Goal: Transaction & Acquisition: Subscribe to service/newsletter

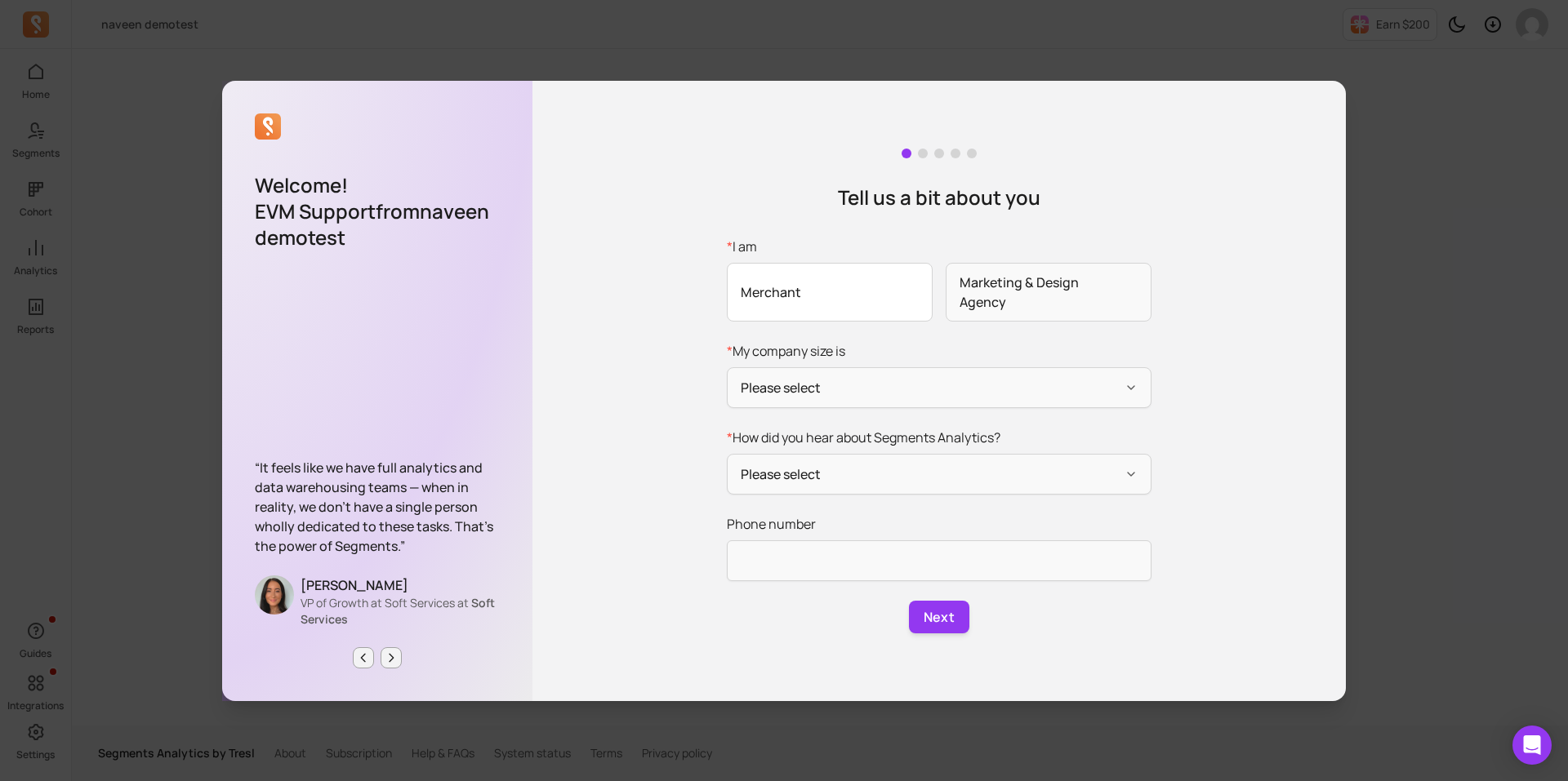
click at [909, 277] on span "Merchant" at bounding box center [830, 292] width 206 height 59
click at [0, 0] on input "* I am Merchant Marketing & Design Agency" at bounding box center [0, 0] width 0 height 0
click at [992, 291] on span "Marketing & Design Agency" at bounding box center [1049, 292] width 206 height 59
click at [0, 0] on input "* I am Merchant Marketing & Design Agency" at bounding box center [0, 0] width 0 height 0
click at [1221, 326] on div "Tell us a bit about you * I am Merchant Marketing & Design Agency * My company …" at bounding box center [939, 391] width 814 height 621
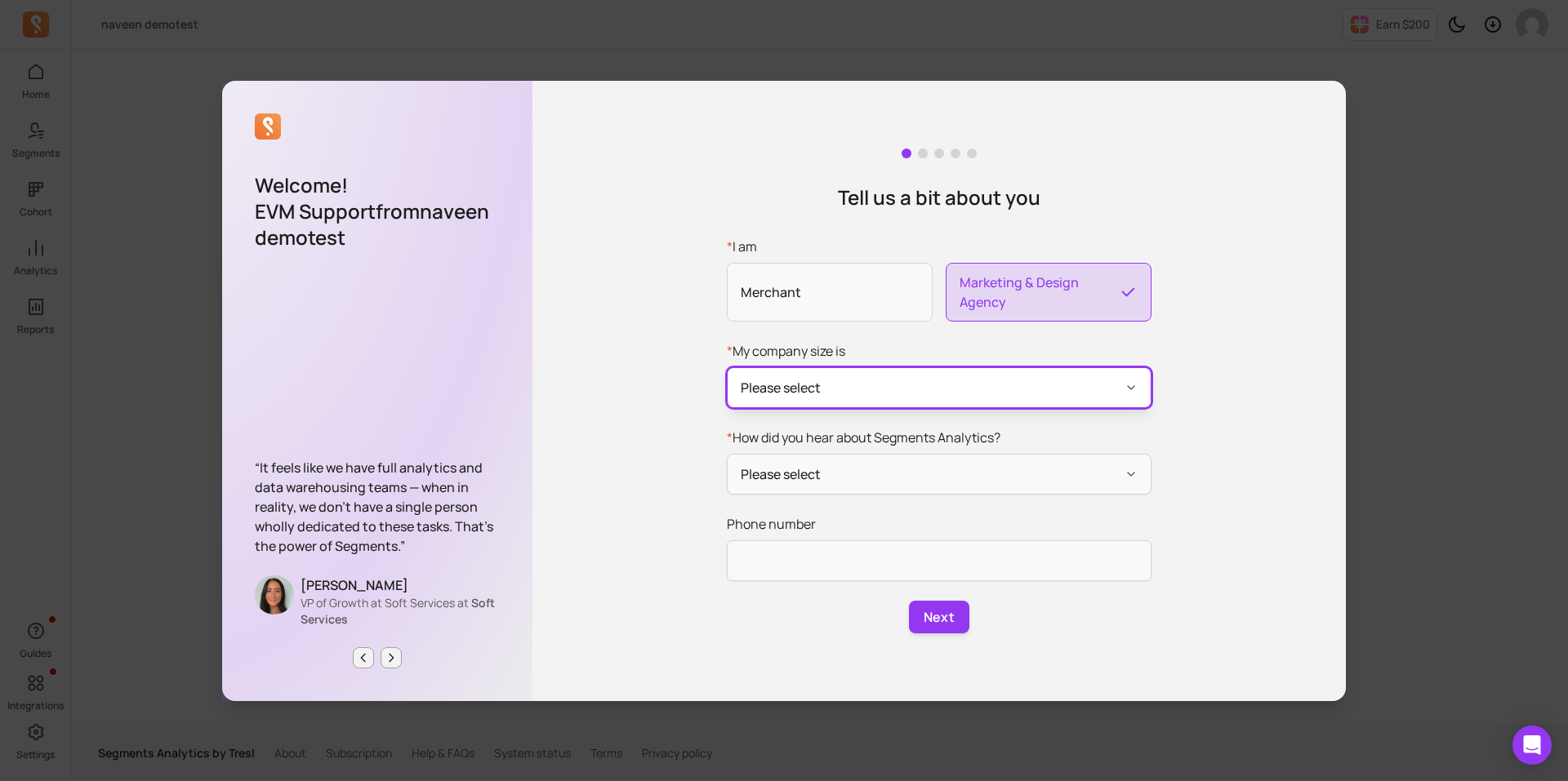
click at [888, 391] on button "Please select" at bounding box center [939, 387] width 424 height 41
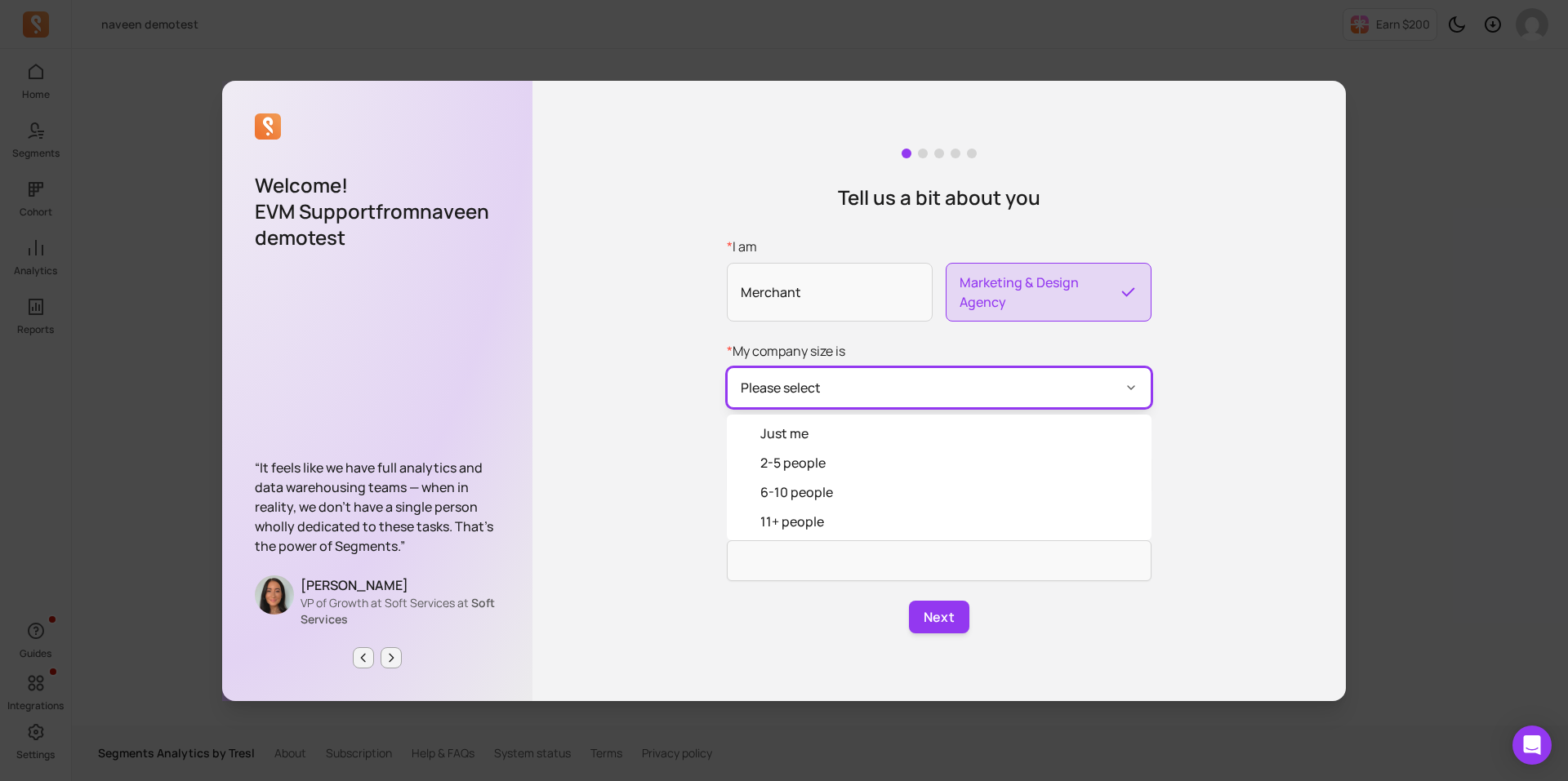
click at [888, 391] on button "Please select" at bounding box center [939, 387] width 424 height 41
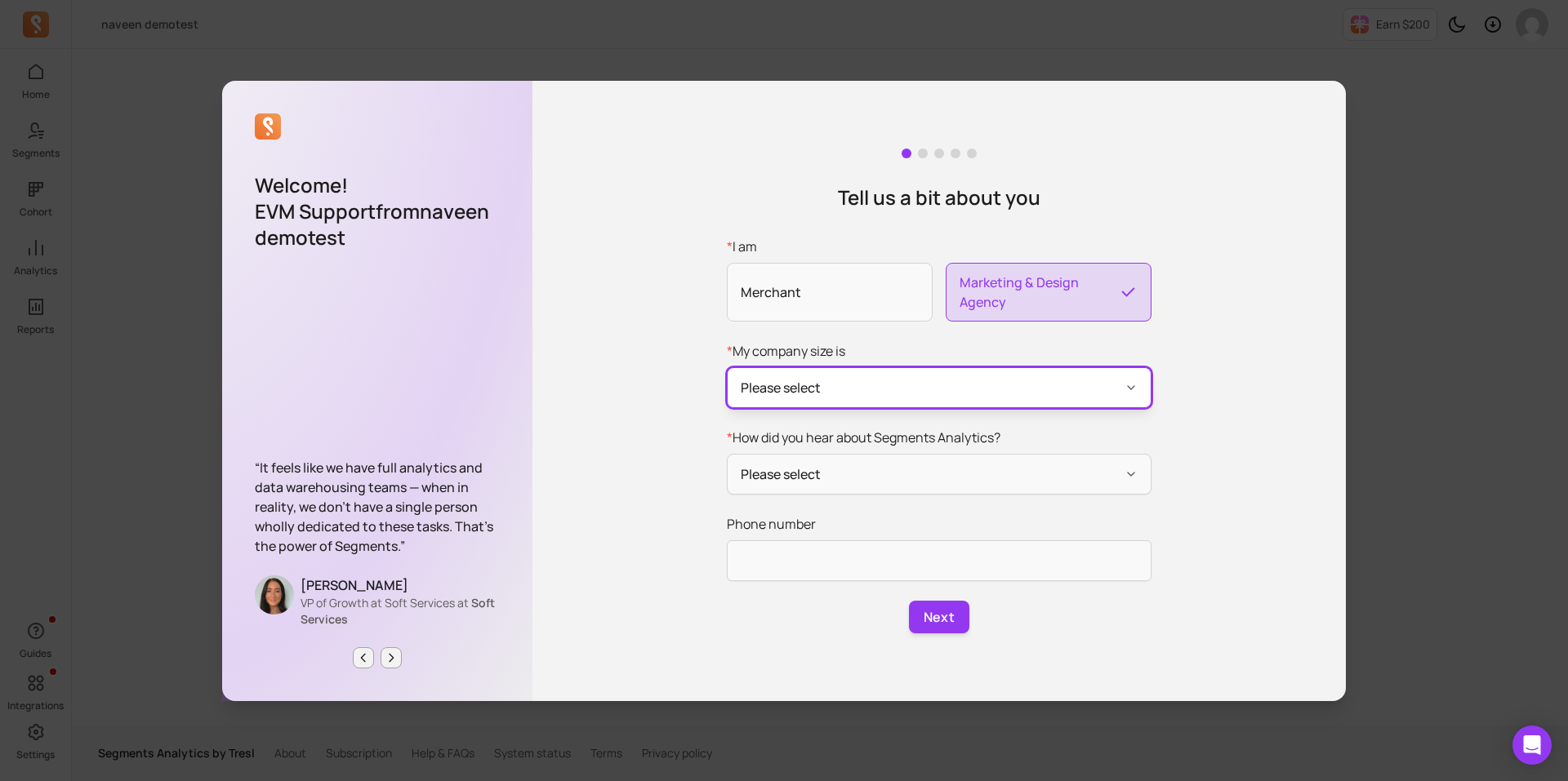
click at [888, 391] on button "Please select" at bounding box center [939, 387] width 424 height 41
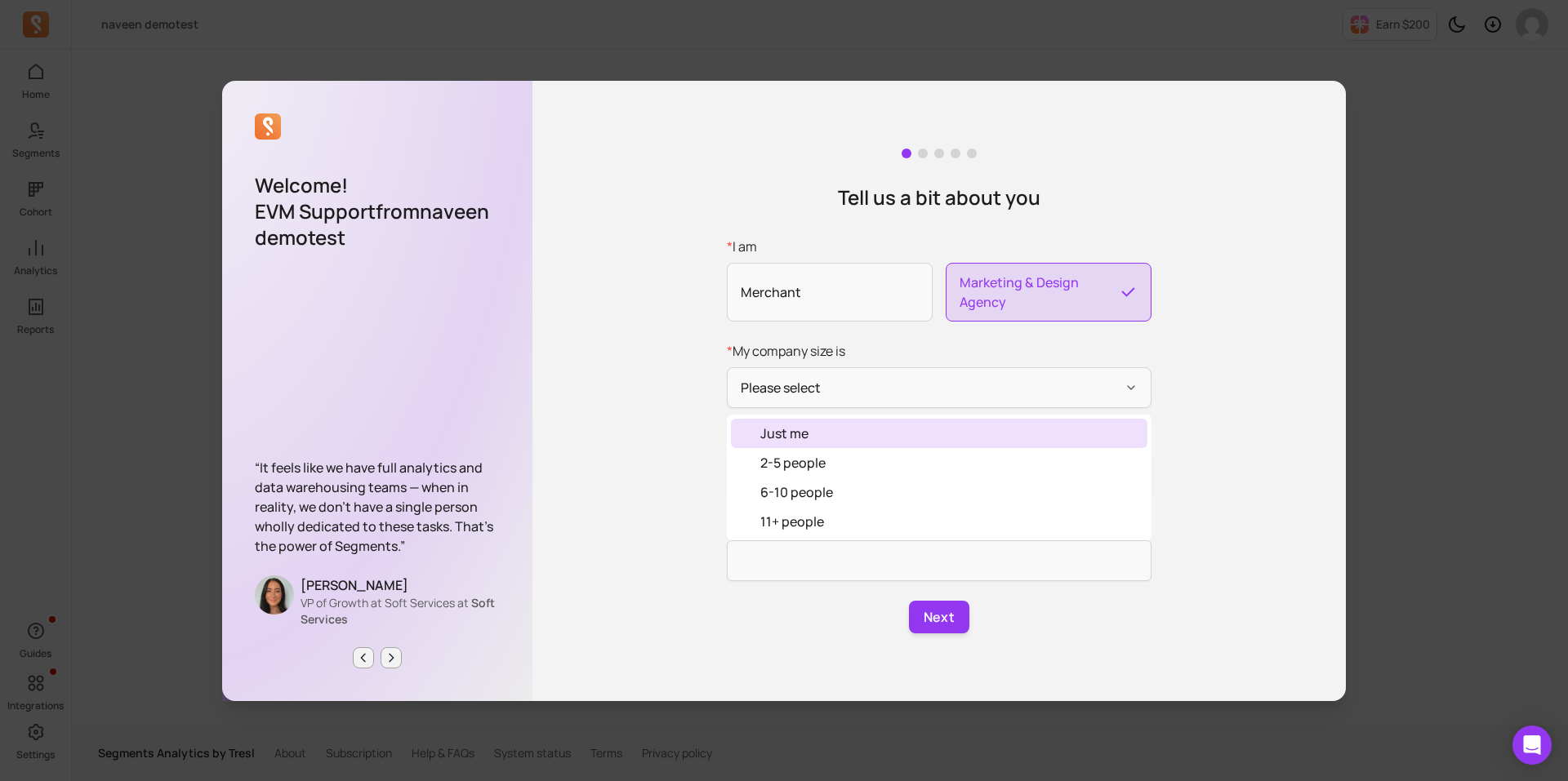
click at [864, 436] on div "Just me" at bounding box center [939, 434] width 417 height 30
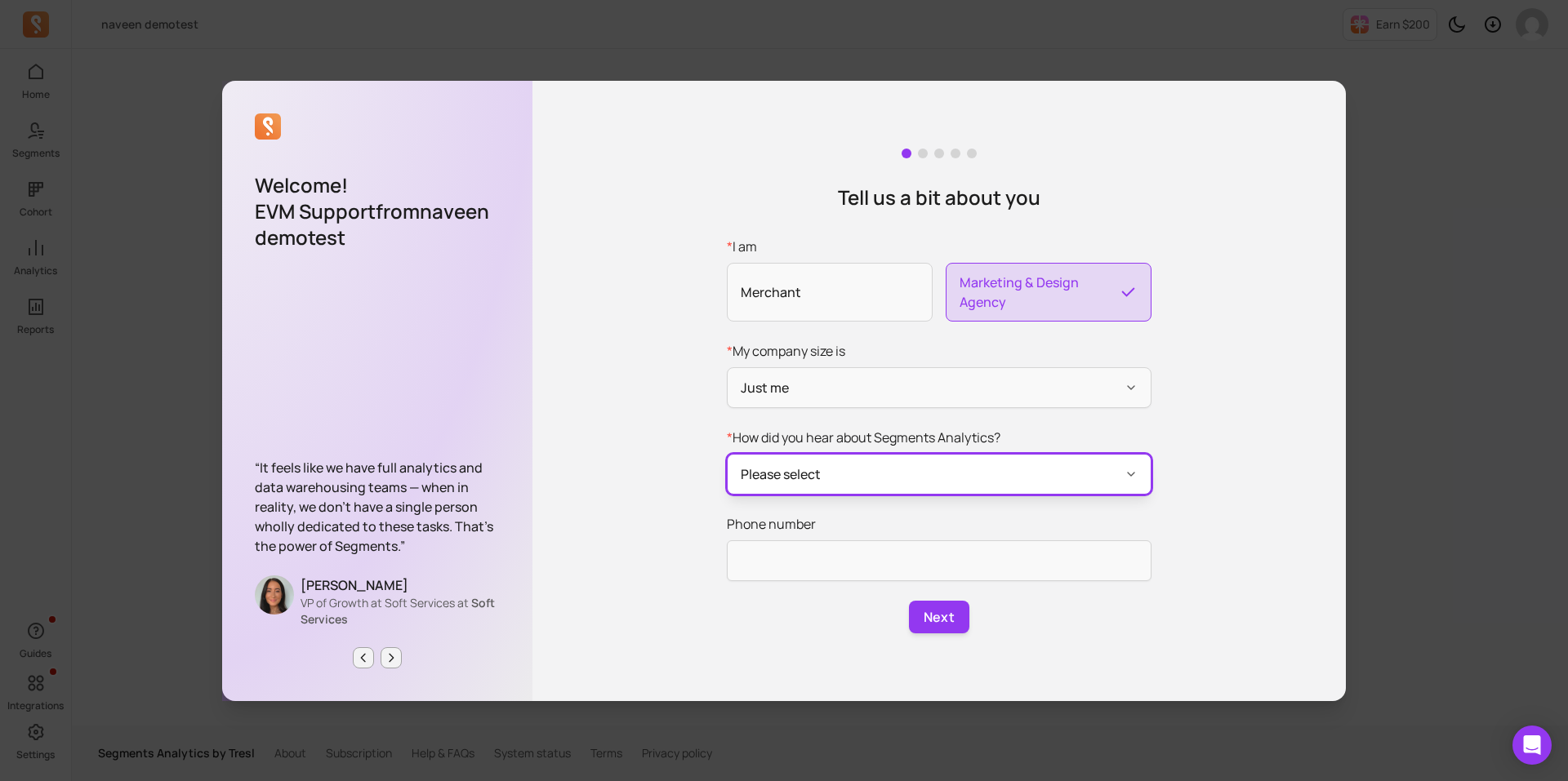
click at [837, 479] on button "Please select" at bounding box center [939, 474] width 424 height 41
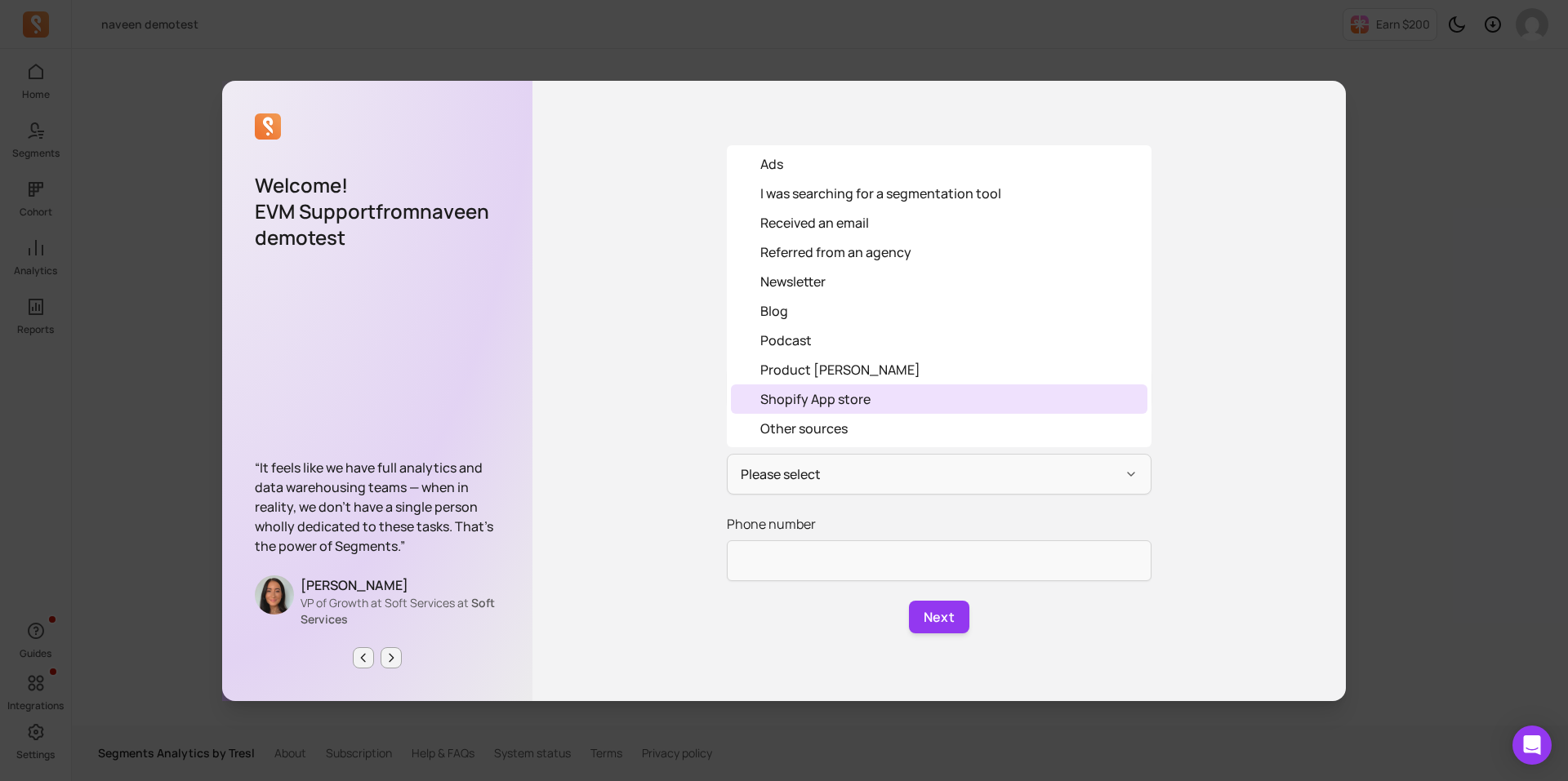
click at [839, 398] on div "Shopify App store" at bounding box center [816, 399] width 110 height 19
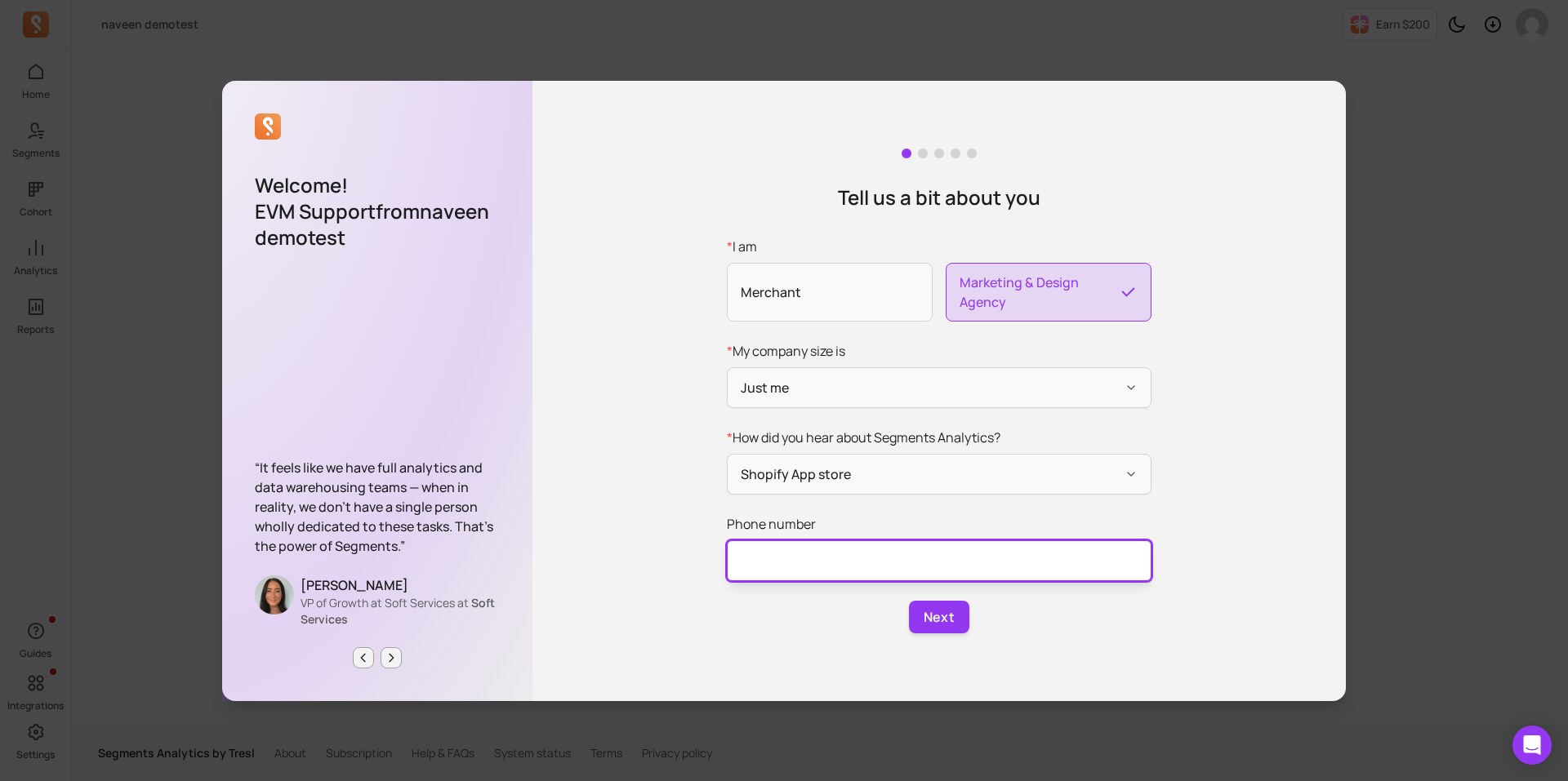
click at [797, 558] on input "Phone number" at bounding box center [939, 561] width 424 height 41
click at [796, 557] on input "Phone number" at bounding box center [939, 561] width 424 height 41
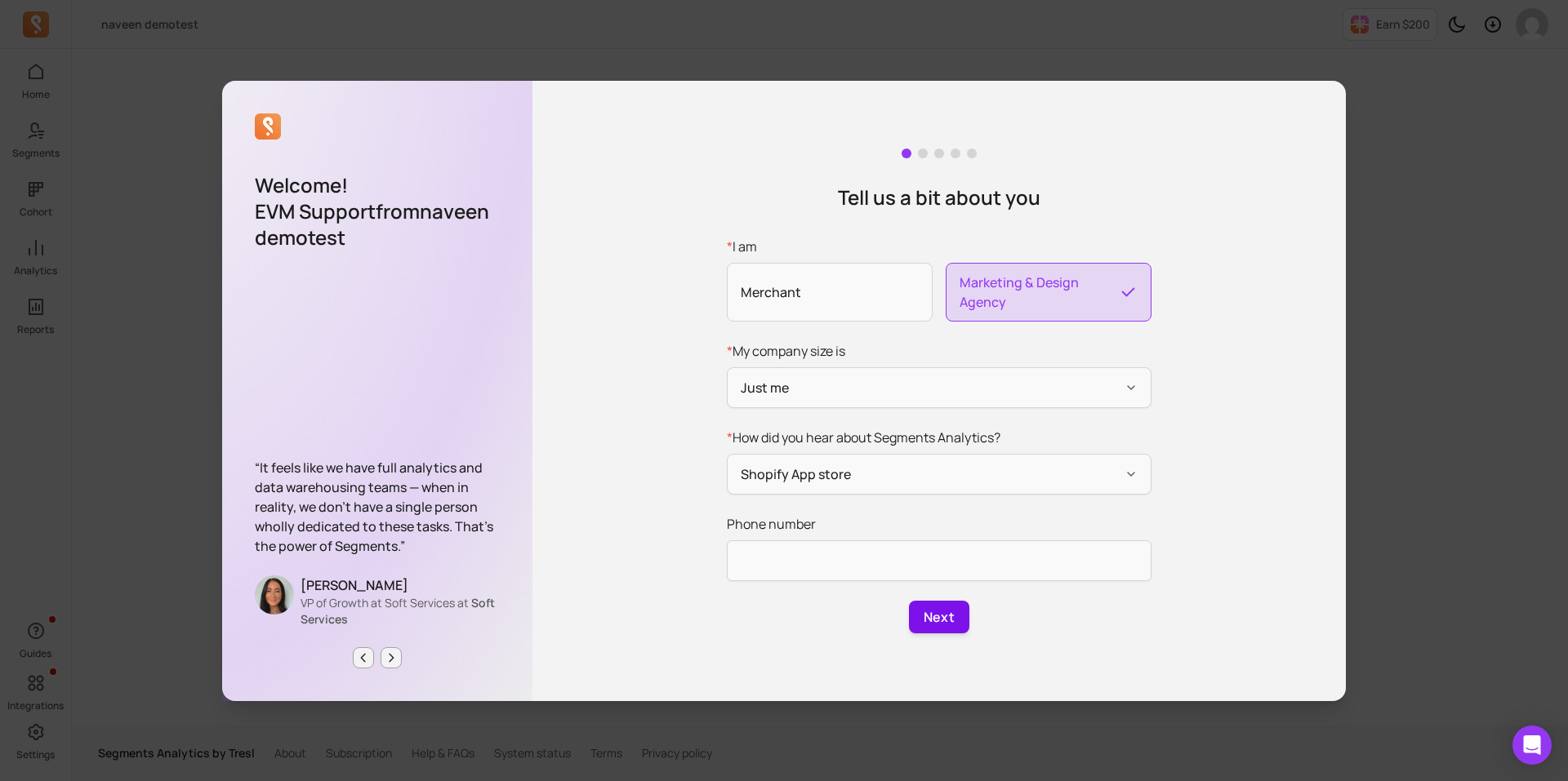
click at [965, 624] on button "Next" at bounding box center [939, 617] width 61 height 32
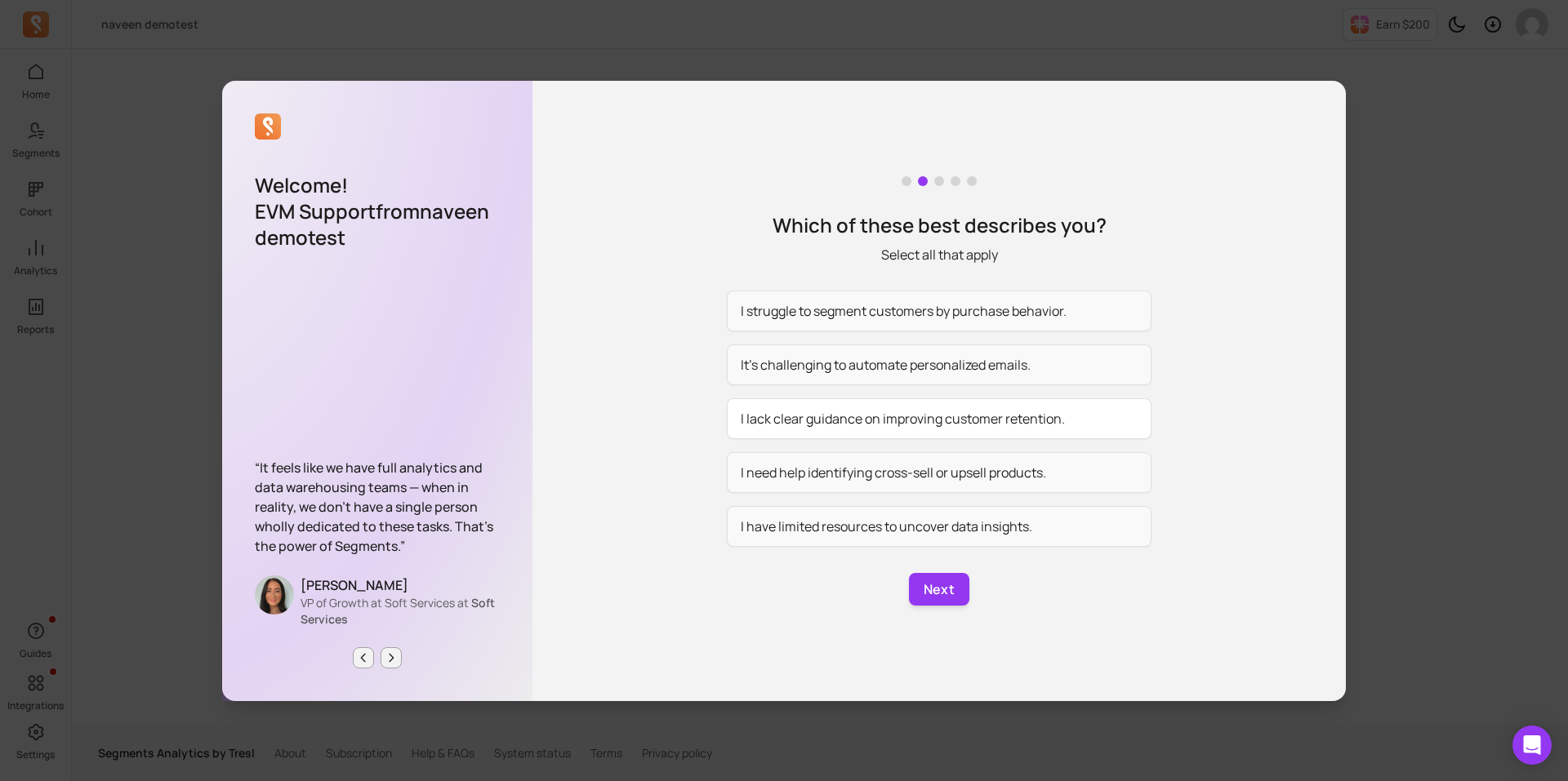
click at [911, 419] on button "I lack clear guidance on improving customer retention." at bounding box center [939, 419] width 424 height 41
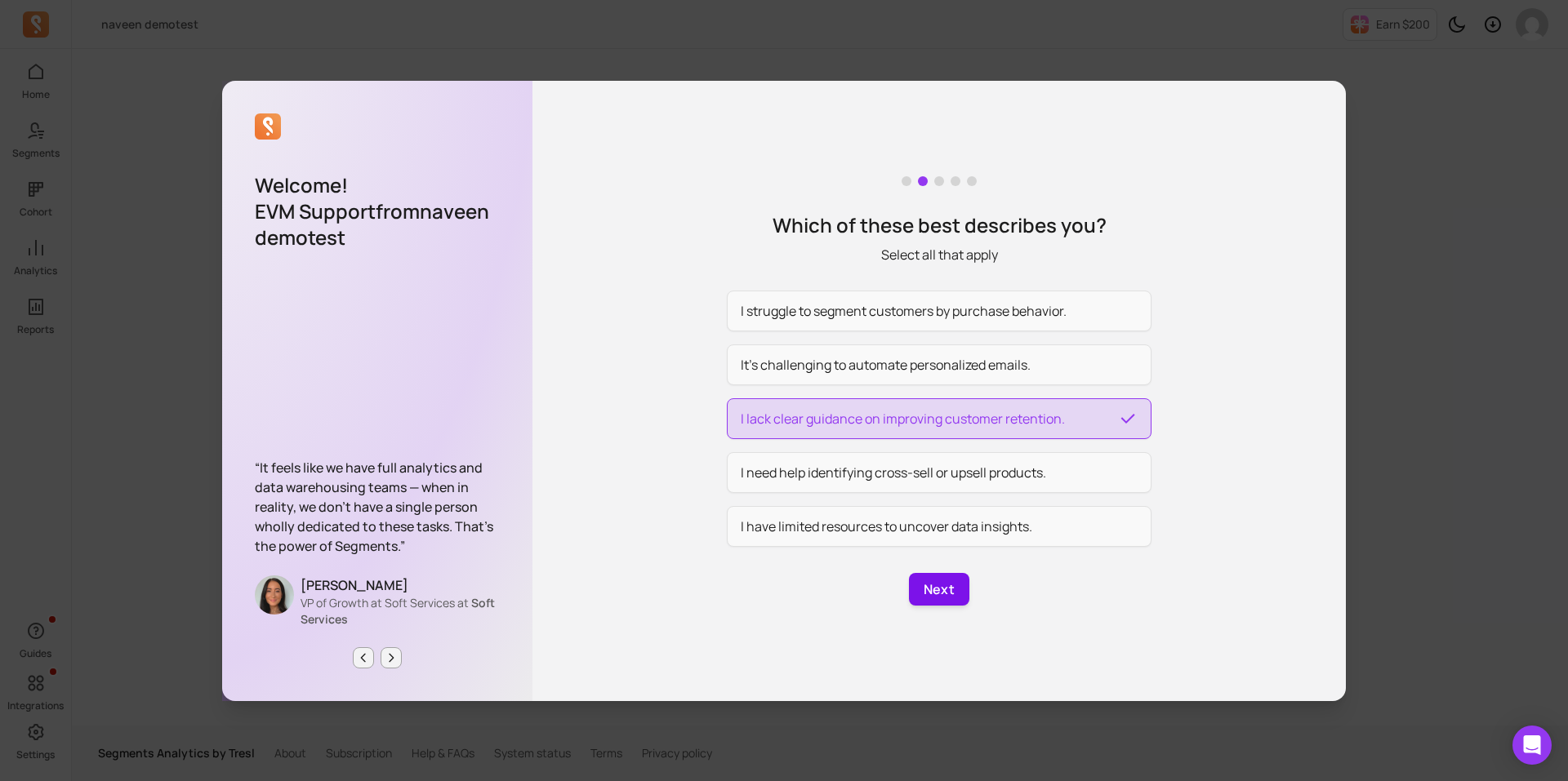
click at [935, 586] on button "Next" at bounding box center [939, 589] width 61 height 32
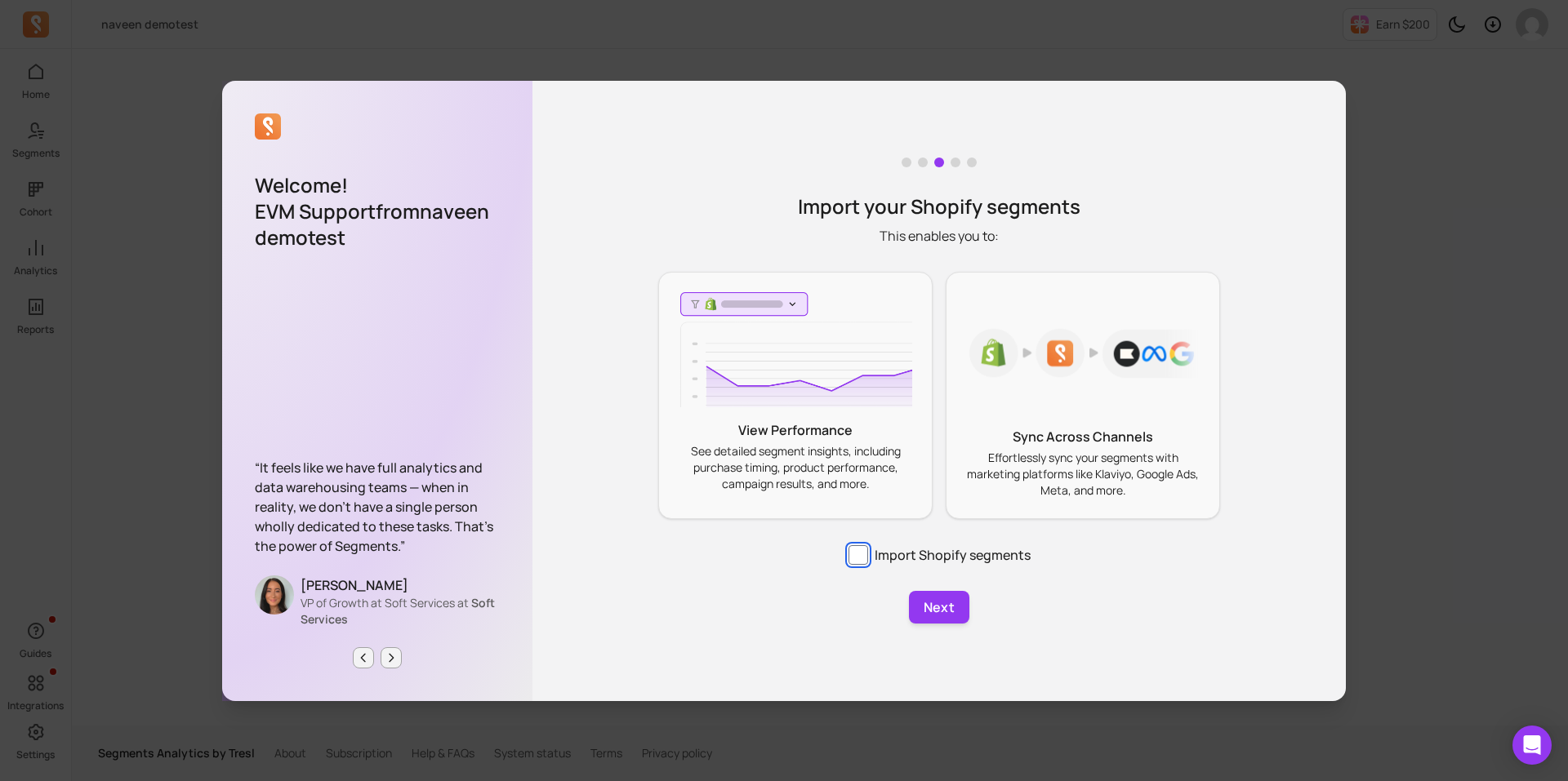
click at [855, 557] on input "Import Shopify segments" at bounding box center [859, 555] width 19 height 19
click at [865, 559] on input "Import Shopify segments" at bounding box center [859, 555] width 19 height 19
click at [858, 552] on input "Import Shopify segments" at bounding box center [859, 555] width 19 height 19
click at [935, 602] on button "Next" at bounding box center [939, 607] width 61 height 32
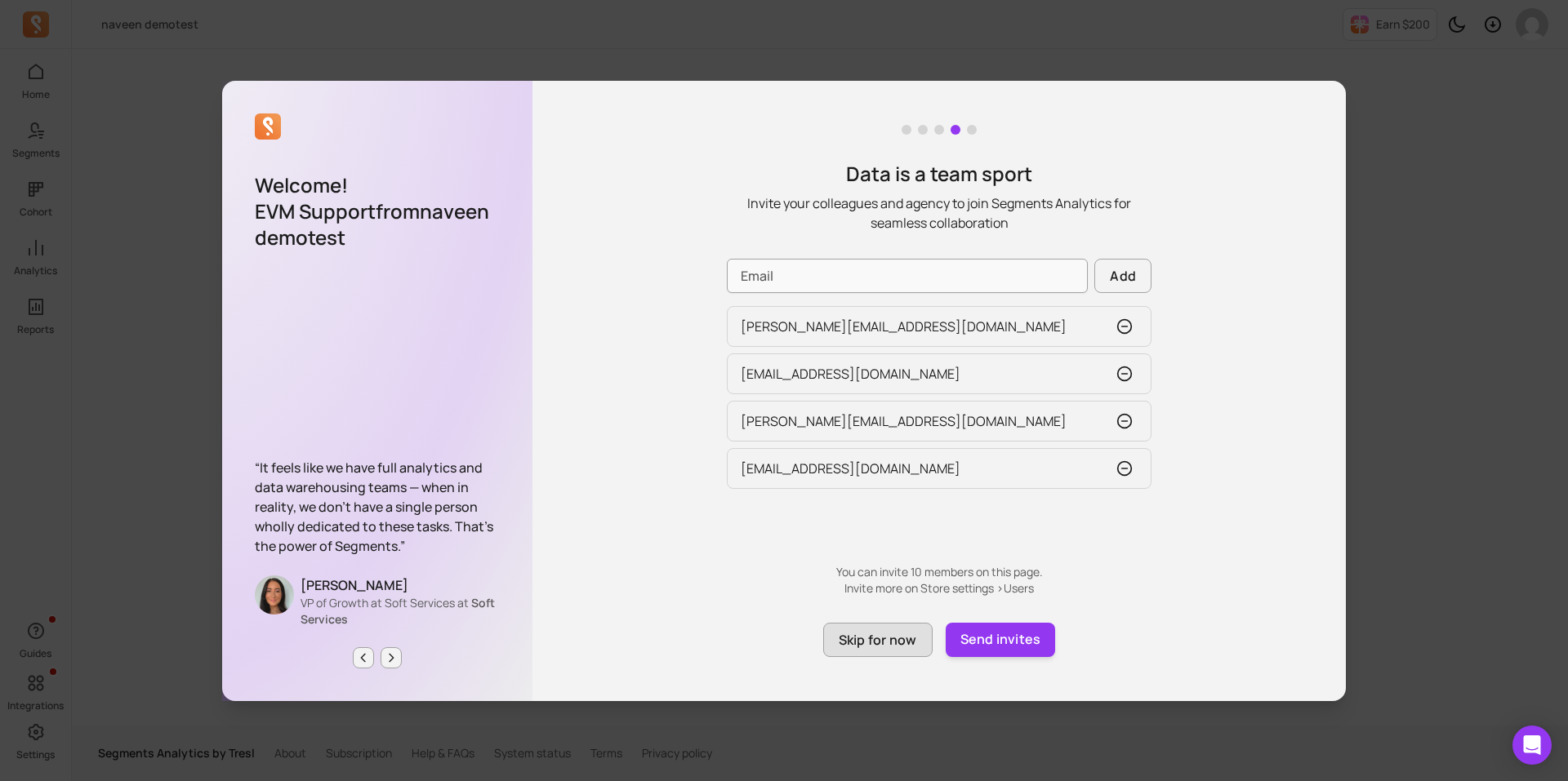
click at [904, 633] on button "Skip for now" at bounding box center [878, 640] width 110 height 34
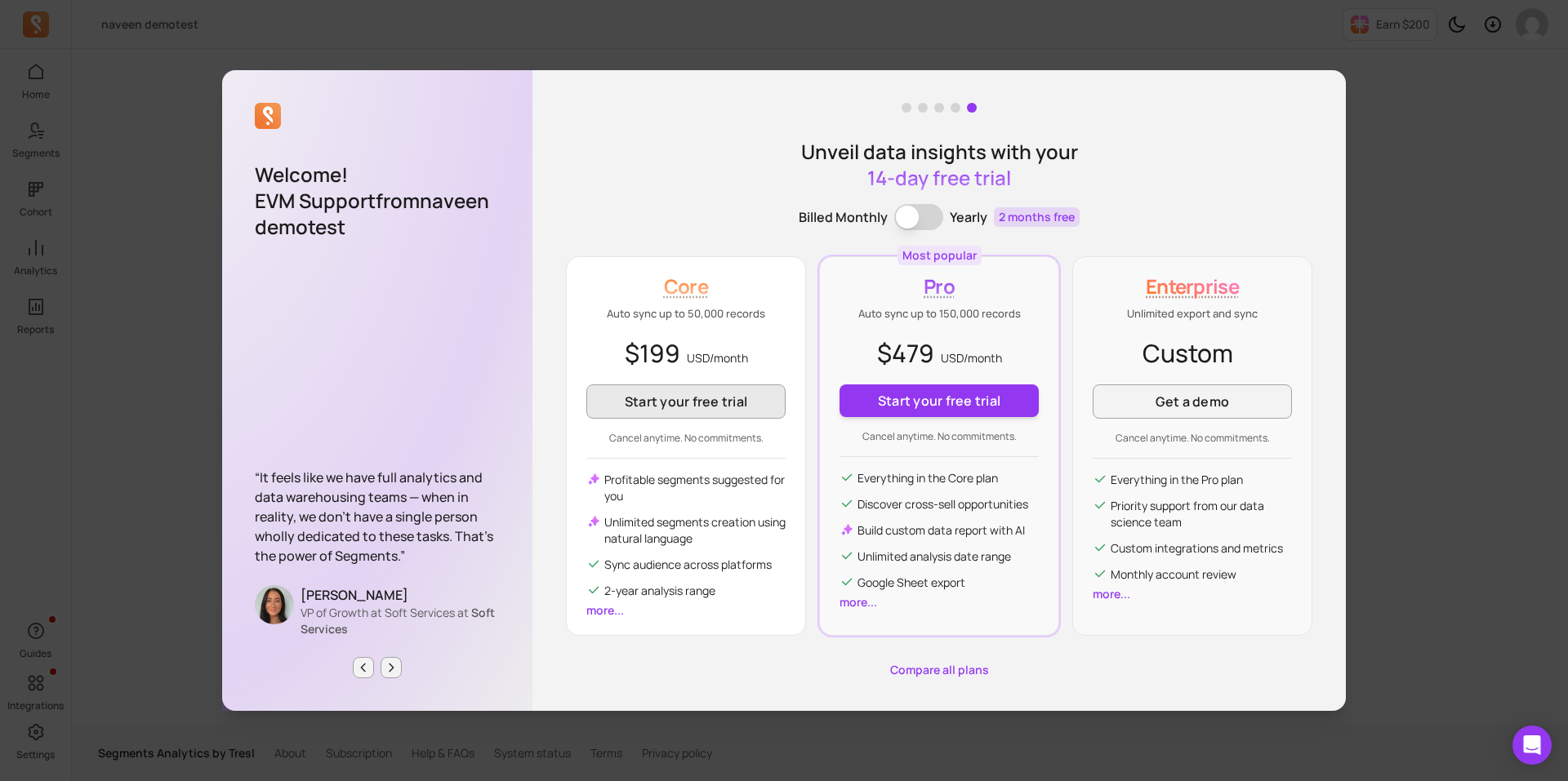
click at [766, 410] on button "Start your free trial" at bounding box center [686, 401] width 199 height 34
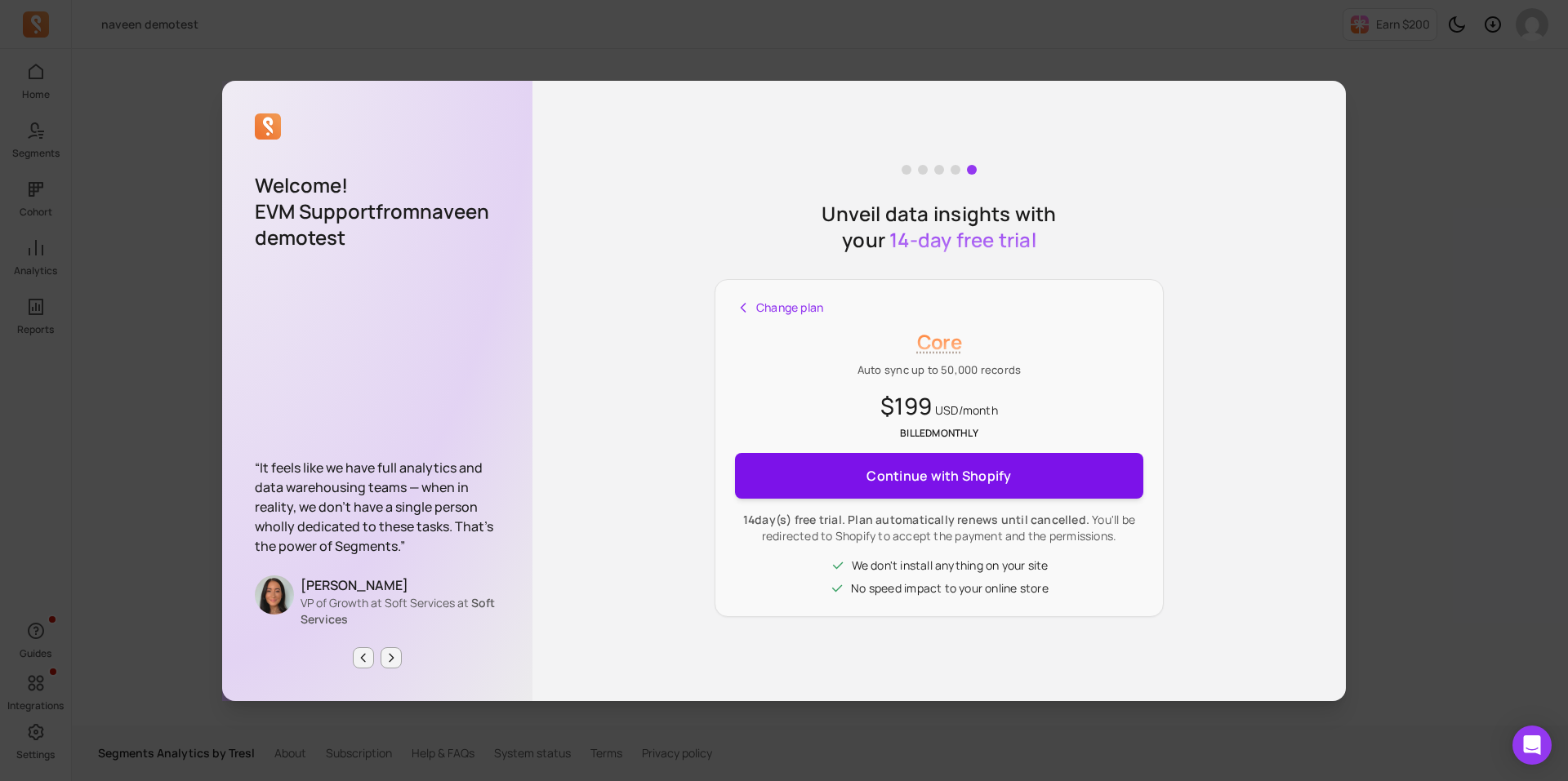
click at [1040, 479] on button "Continue with Shopify" at bounding box center [939, 476] width 409 height 46
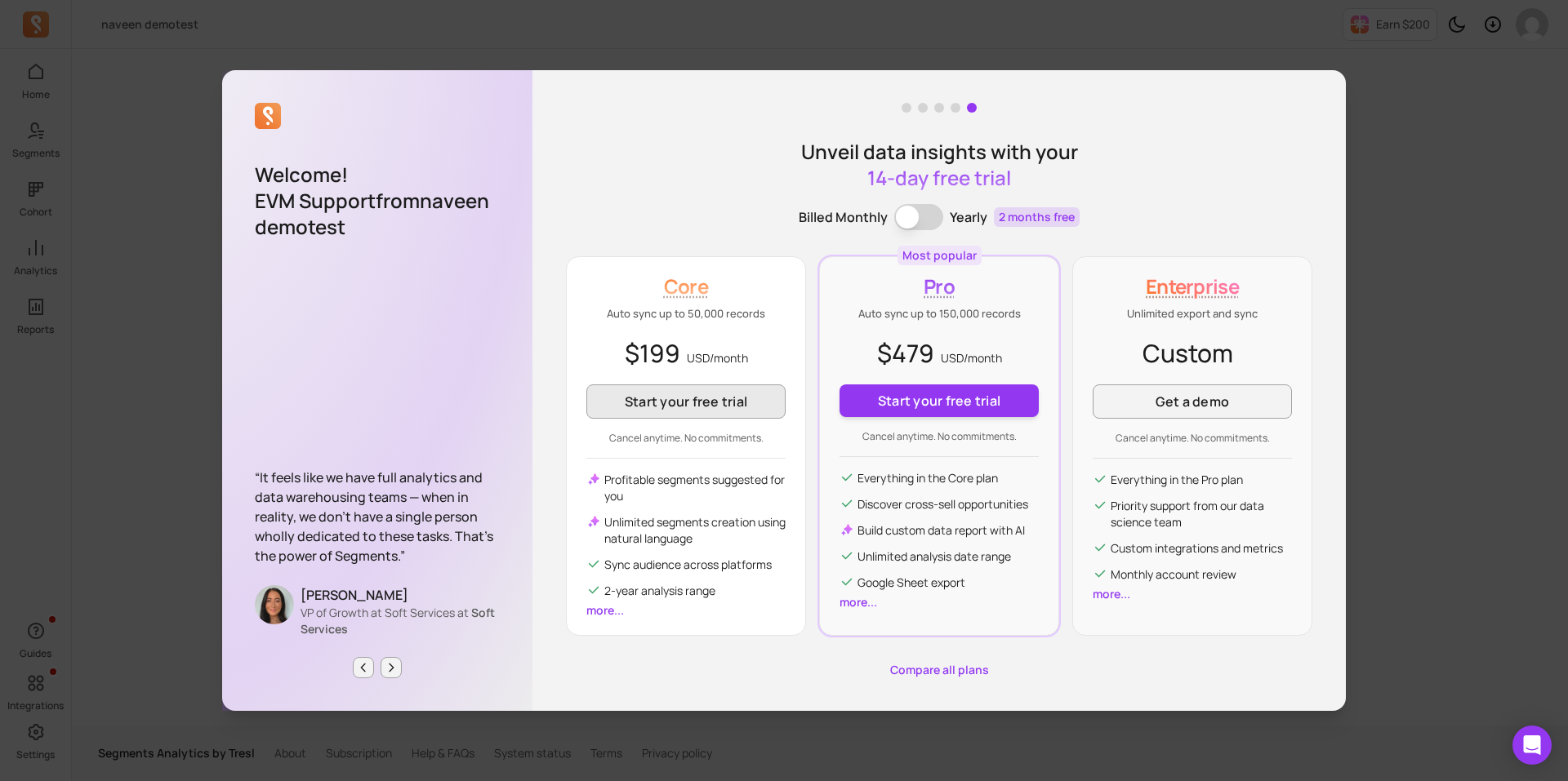
click at [696, 403] on button "Start your free trial" at bounding box center [686, 401] width 199 height 34
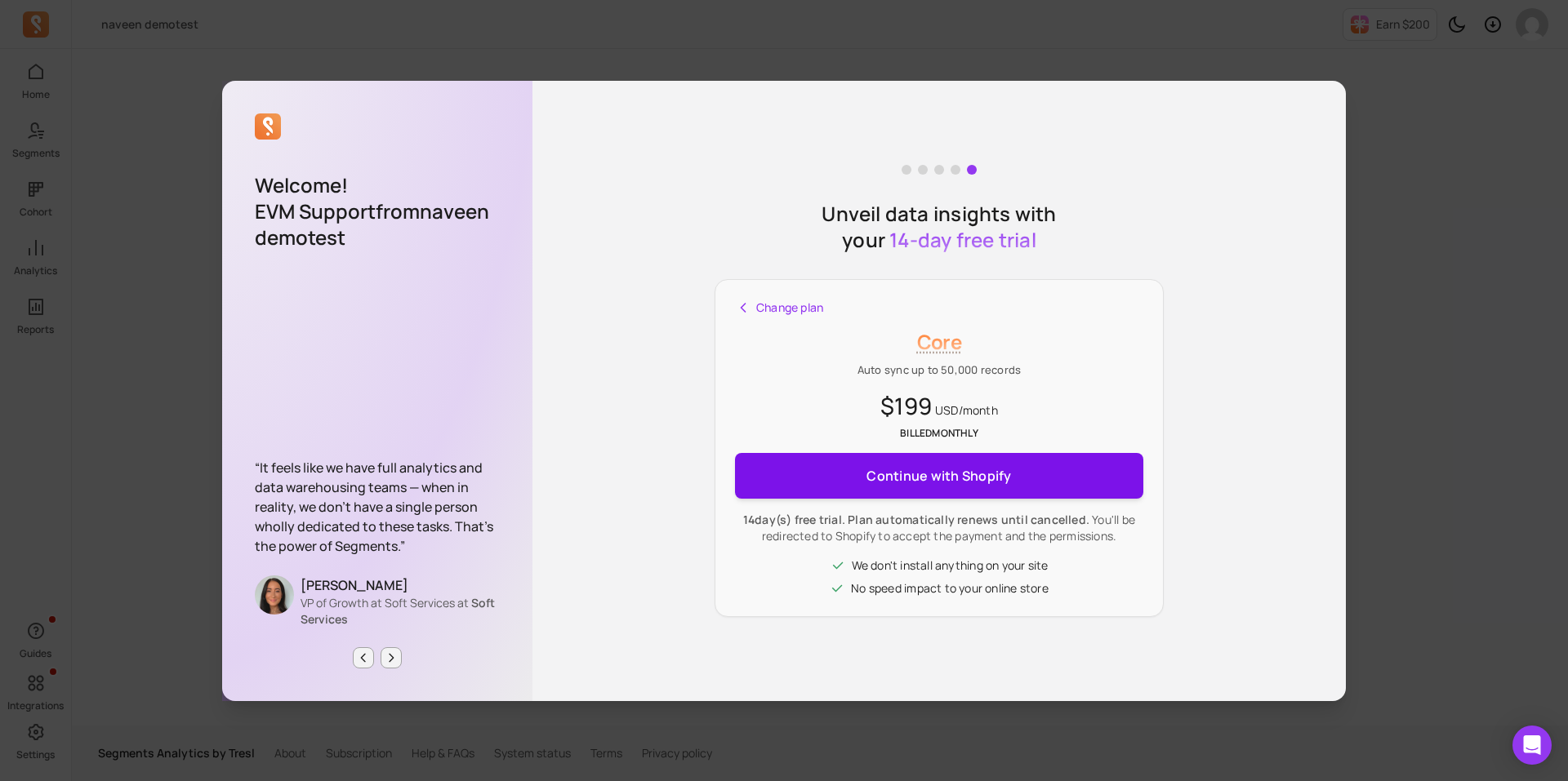
click at [968, 479] on span "Continue with Shopify" at bounding box center [938, 475] width 145 height 32
